Goal: Transaction & Acquisition: Purchase product/service

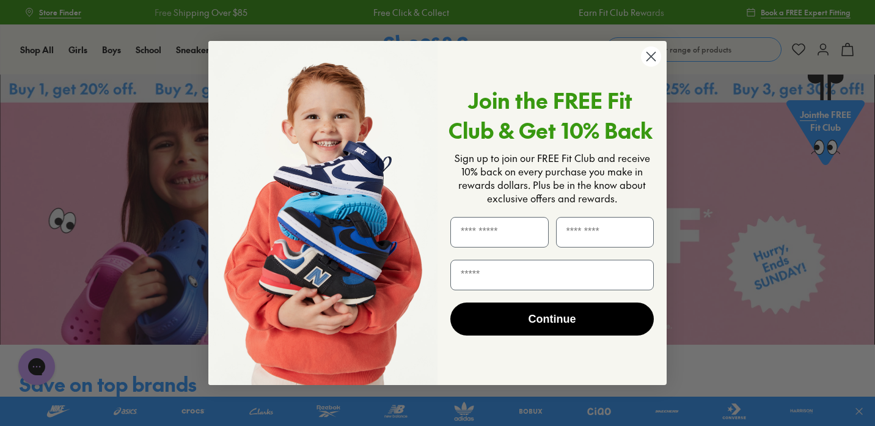
click at [652, 55] on circle "Close dialog" at bounding box center [651, 56] width 20 height 20
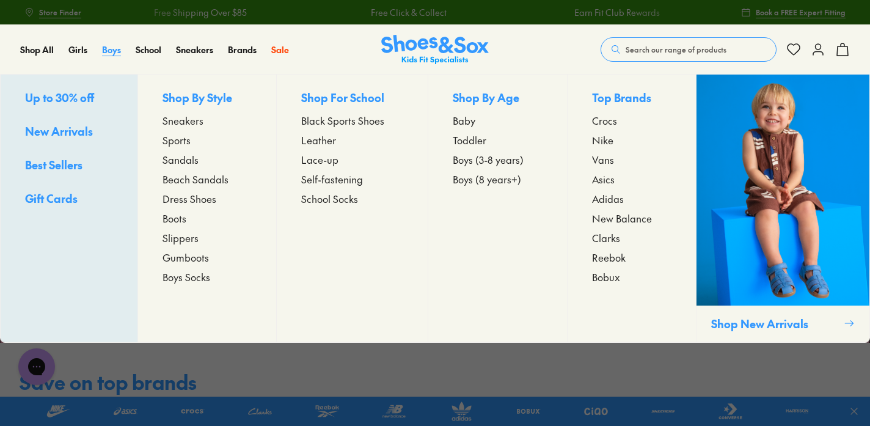
click at [111, 49] on span "Boys" at bounding box center [111, 49] width 19 height 12
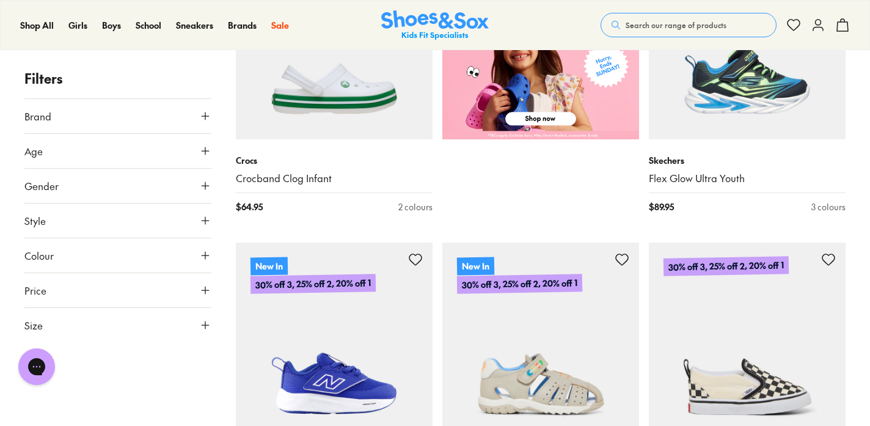
scroll to position [631, 0]
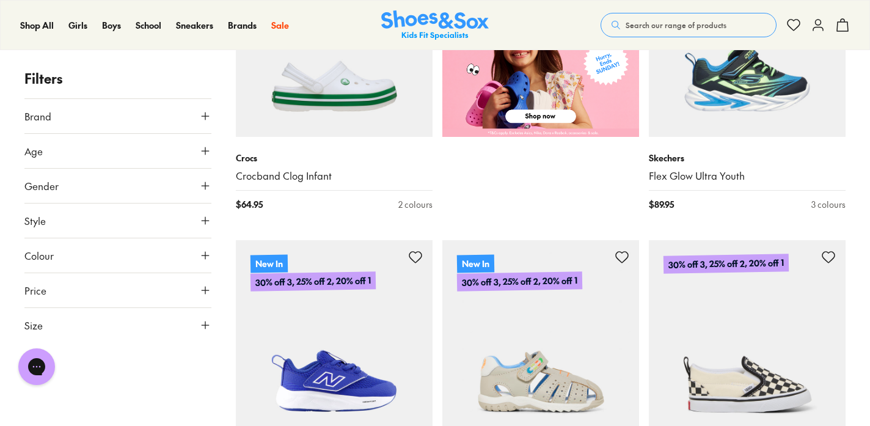
click at [208, 321] on icon at bounding box center [205, 325] width 12 height 12
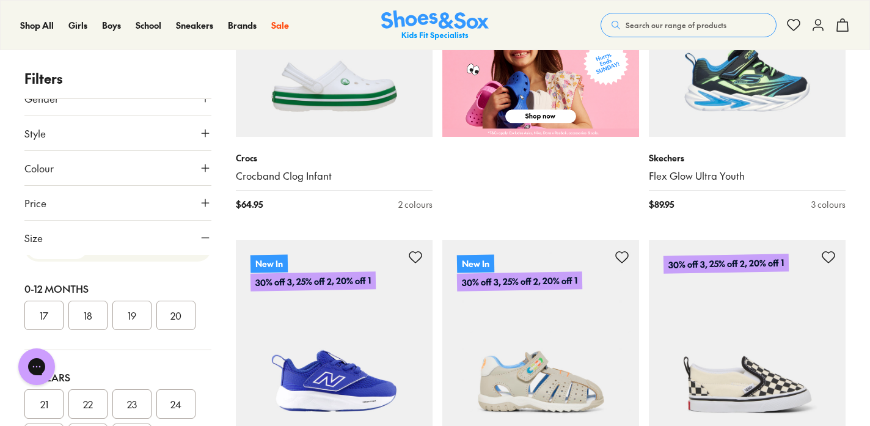
scroll to position [0, 0]
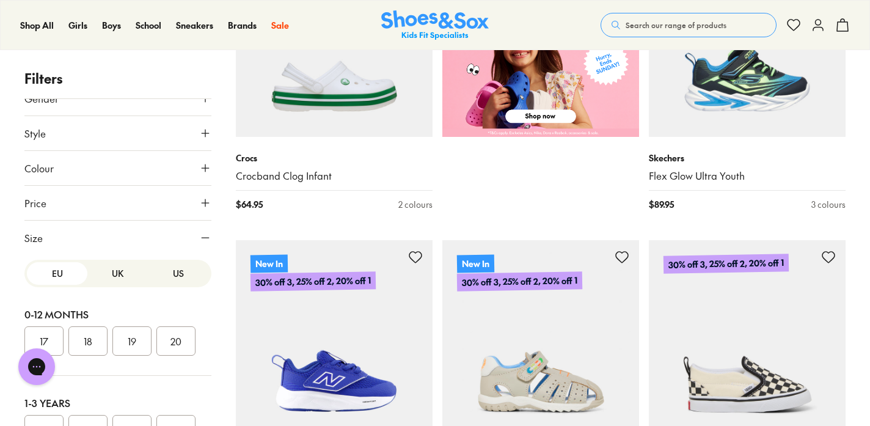
click at [167, 273] on button "US" at bounding box center [179, 273] width 61 height 23
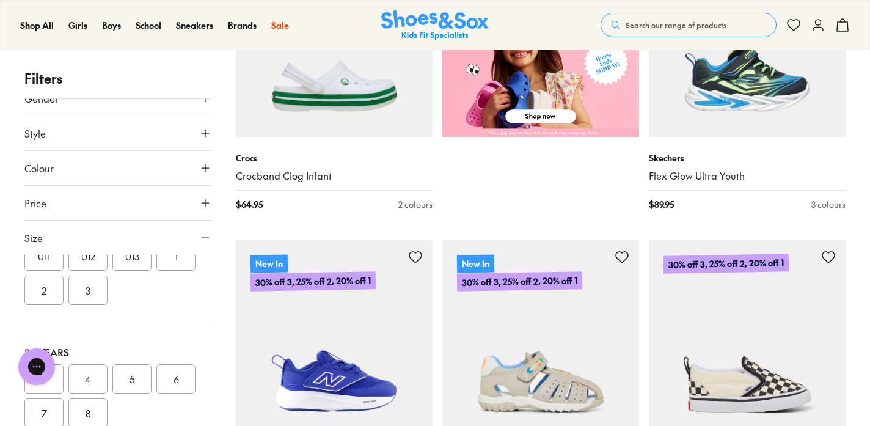
scroll to position [267, 0]
click at [178, 290] on button "1" at bounding box center [175, 285] width 39 height 29
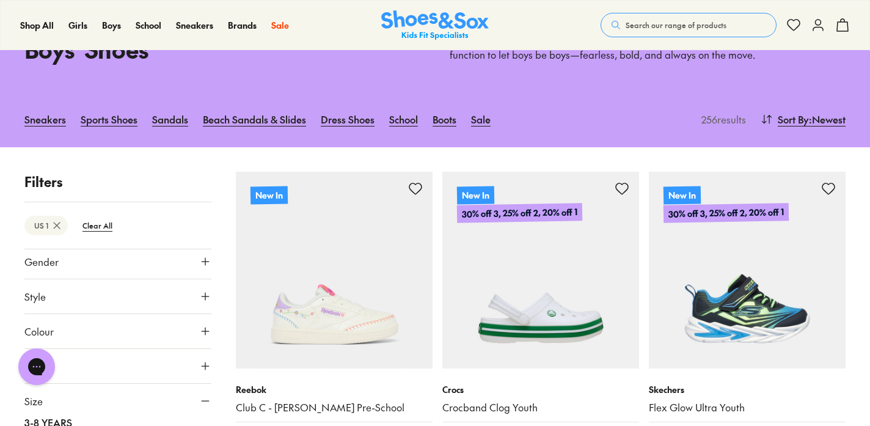
scroll to position [72, 0]
click at [199, 263] on icon at bounding box center [205, 264] width 12 height 12
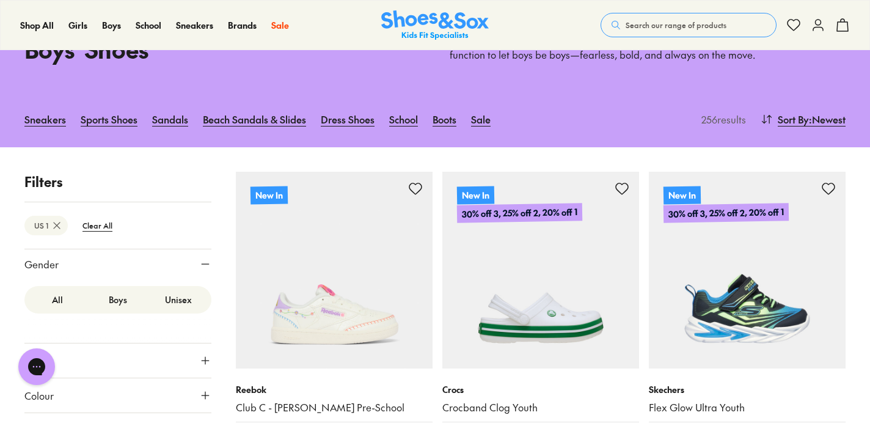
click at [121, 293] on label "Boys" at bounding box center [117, 300] width 61 height 23
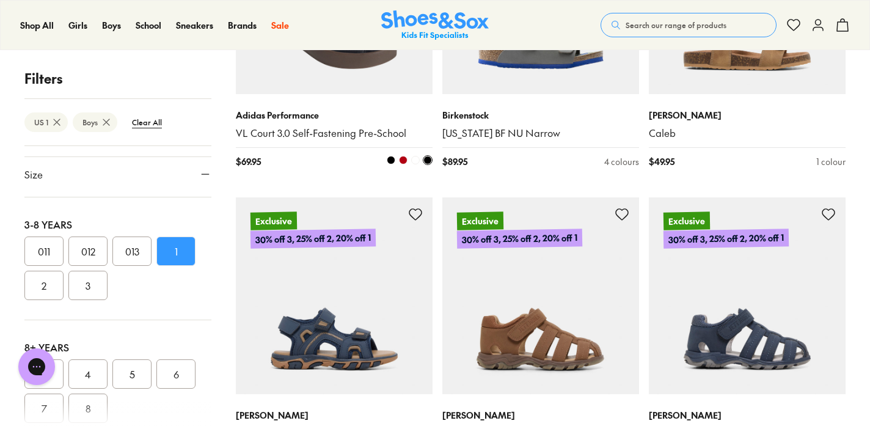
scroll to position [2561, 0]
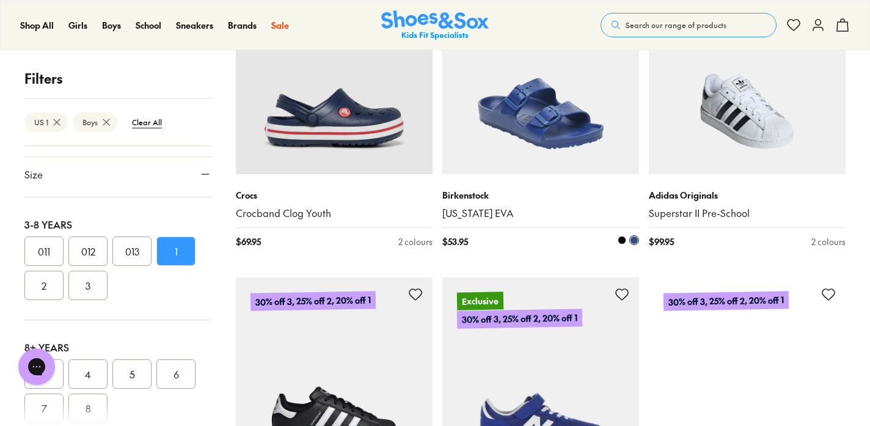
scroll to position [5196, 0]
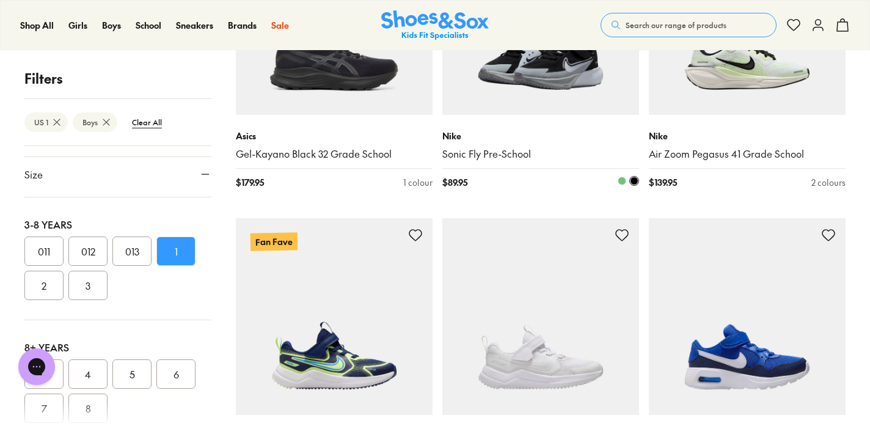
scroll to position [9146, 0]
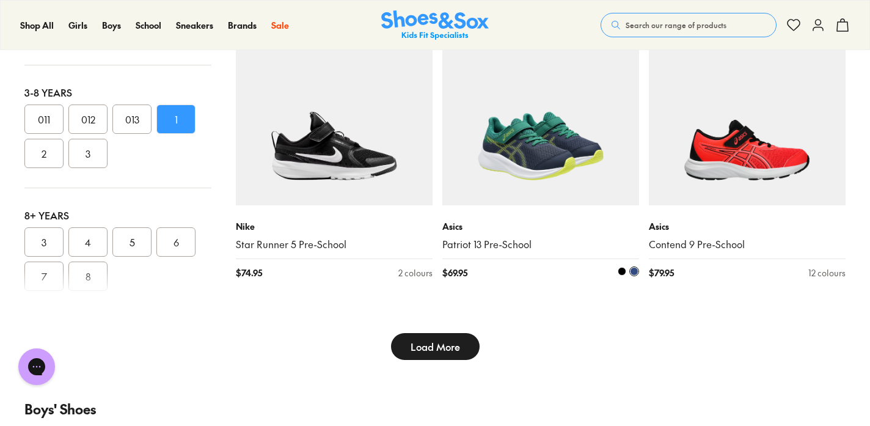
scroll to position [9580, 0]
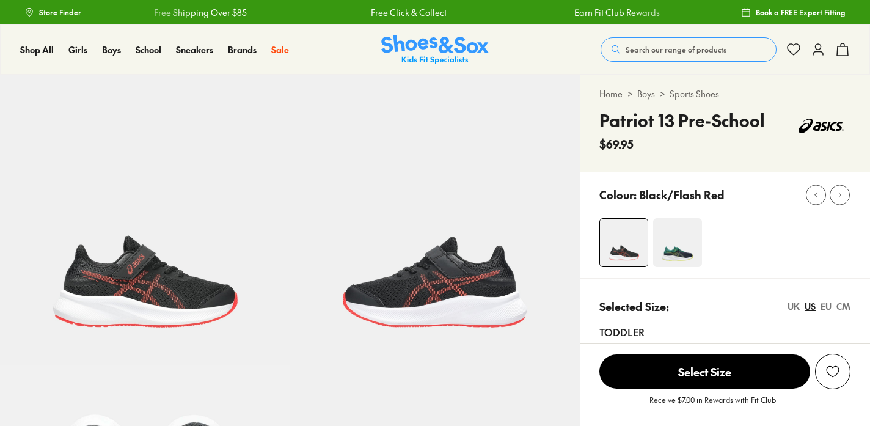
select select "*"
